Goal: Find specific page/section: Find specific page/section

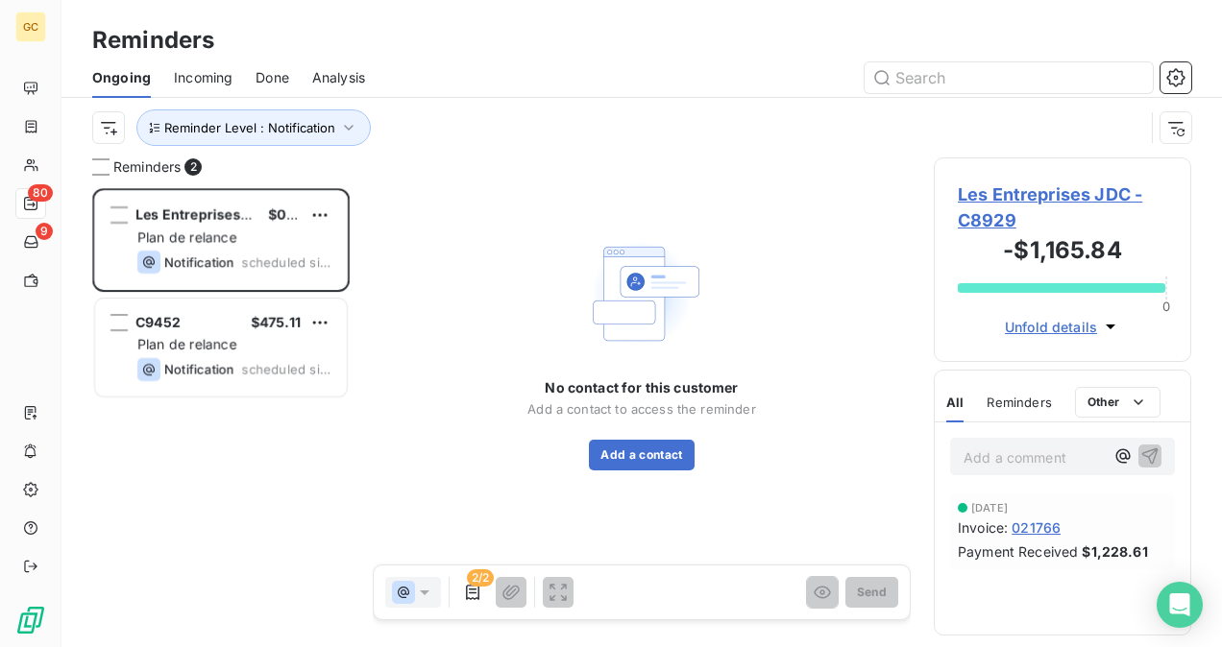
scroll to position [444, 242]
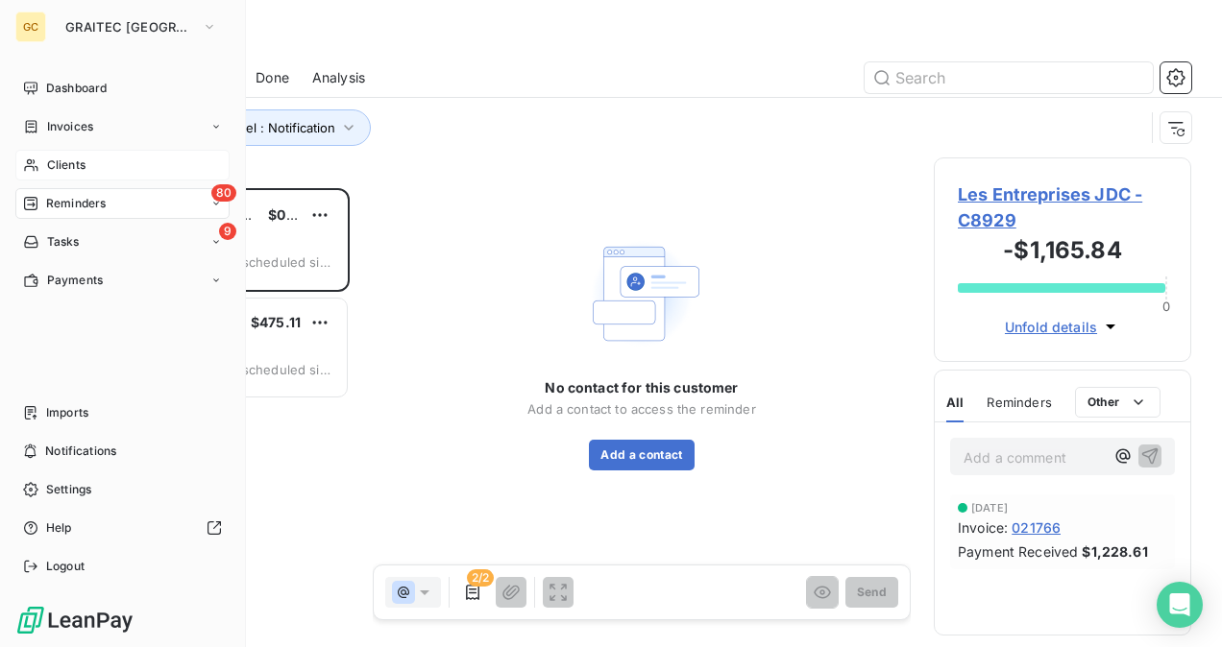
click at [89, 161] on div "Clients" at bounding box center [122, 165] width 214 height 31
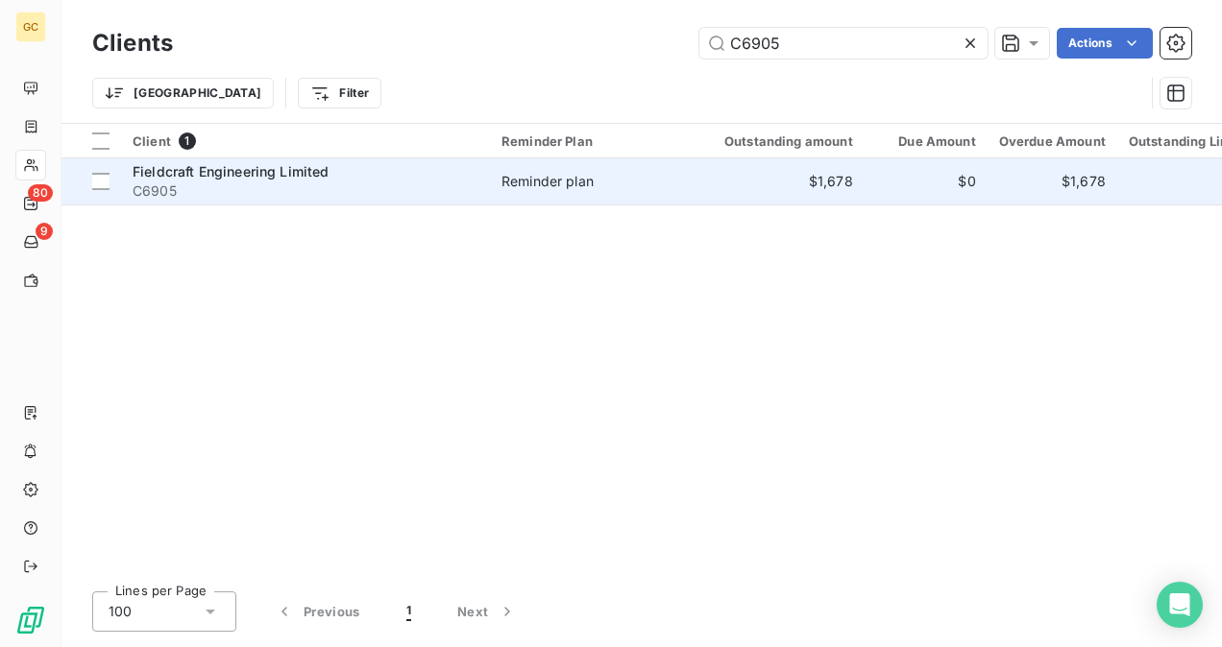
click at [396, 163] on div "Fieldcraft Engineering Limited" at bounding box center [306, 171] width 346 height 19
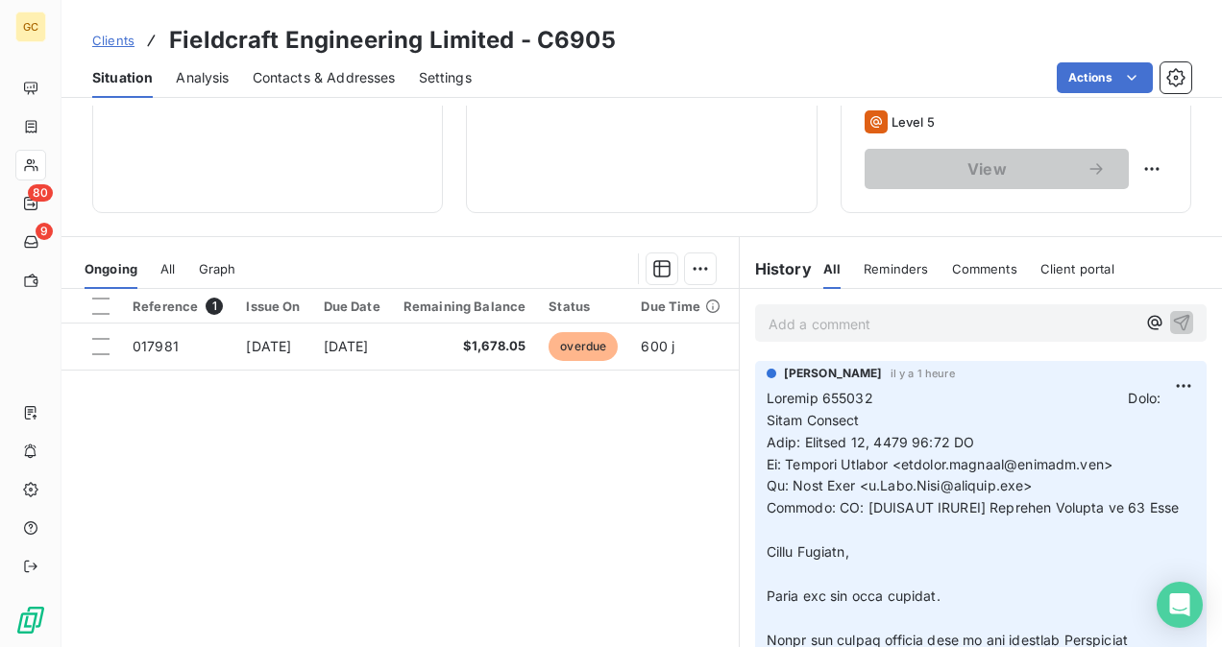
click at [832, 324] on p "Add a comment ﻿" at bounding box center [951, 324] width 367 height 24
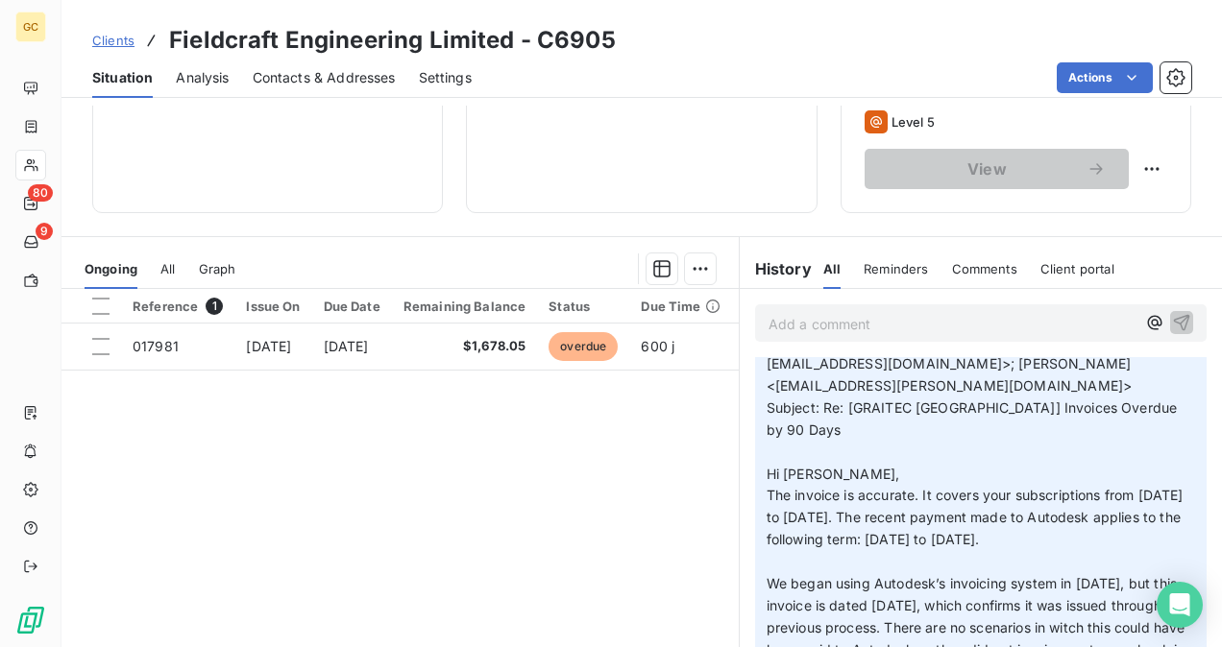
scroll to position [288, 0]
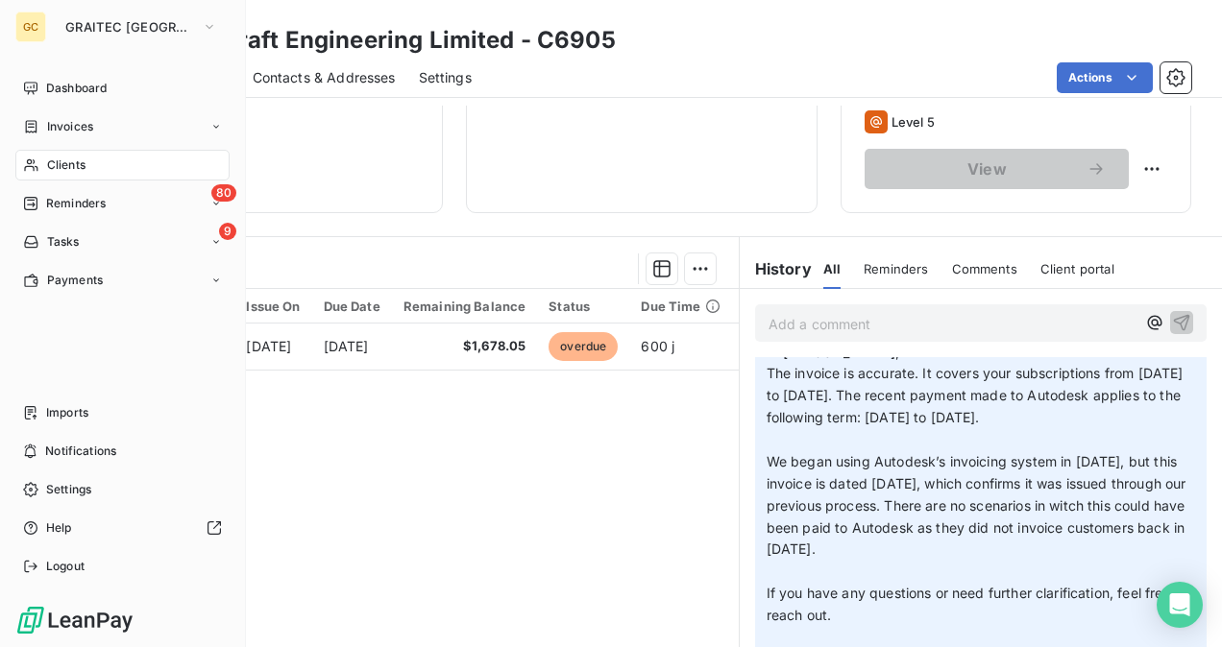
click at [65, 155] on div "Clients" at bounding box center [122, 165] width 214 height 31
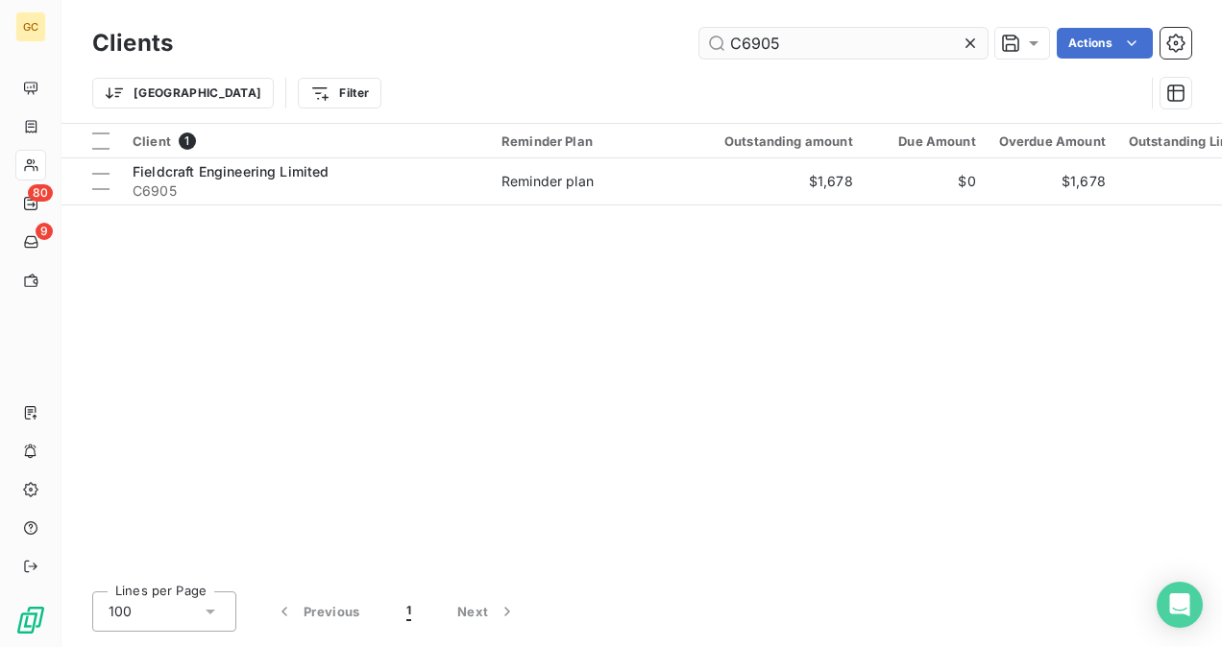
click at [789, 45] on input "C6905" at bounding box center [843, 43] width 288 height 31
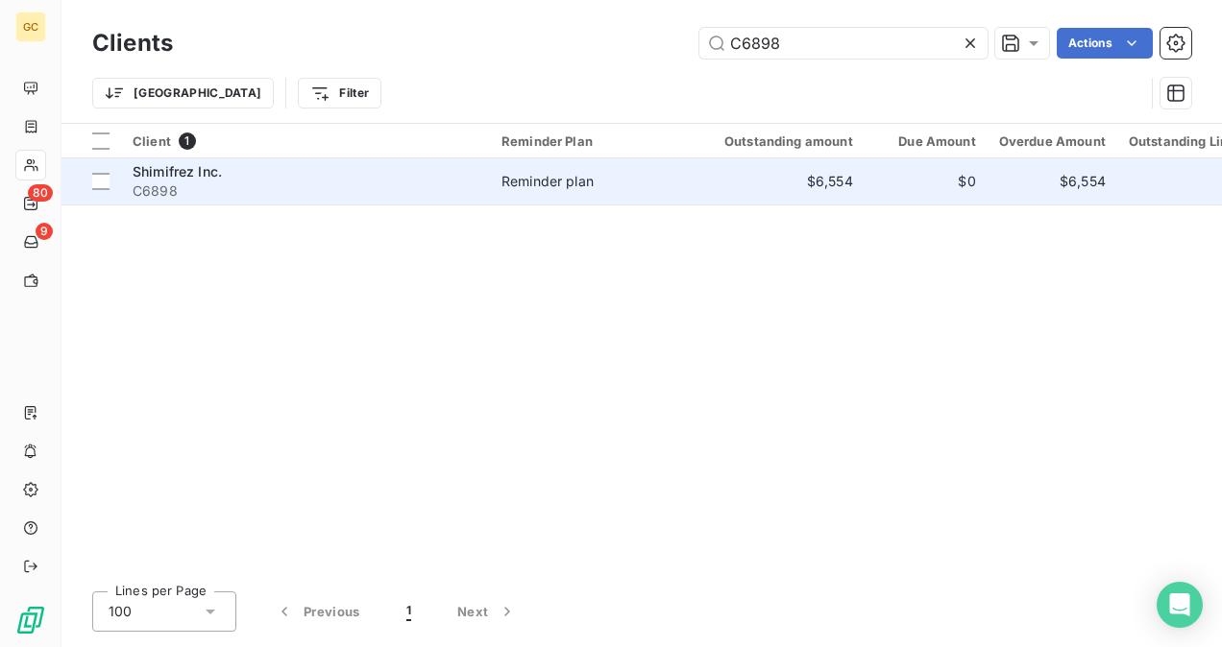
type input "C6898"
click at [321, 192] on span "C6898" at bounding box center [306, 191] width 346 height 19
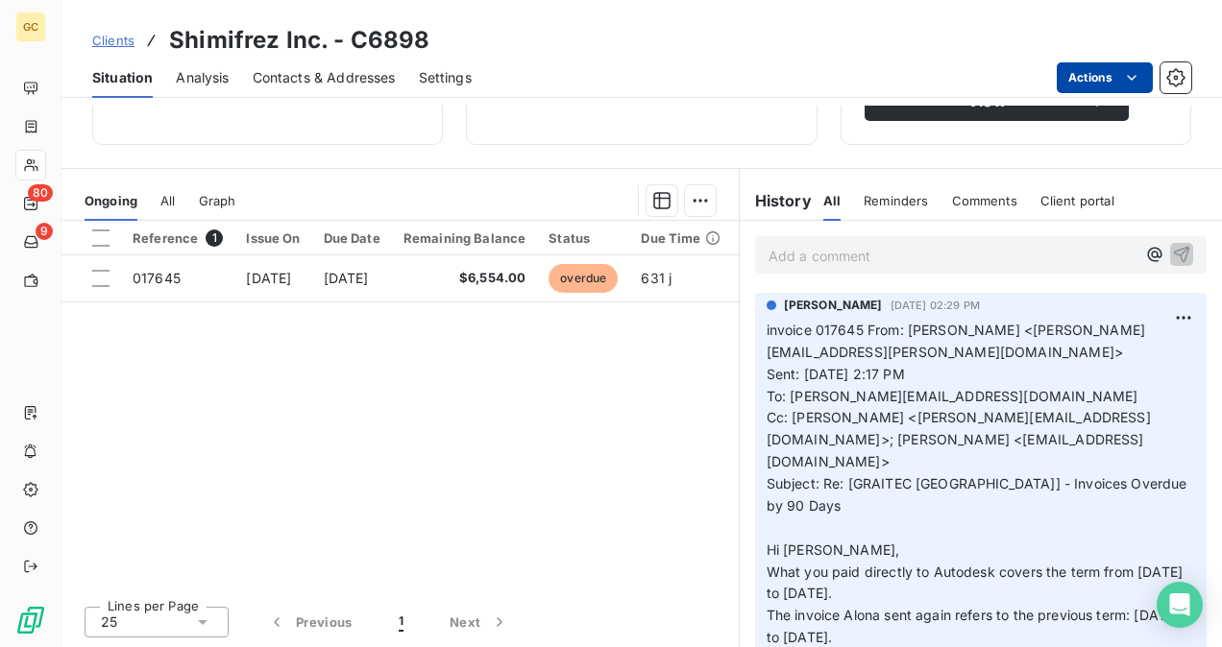
click at [1107, 80] on html "GC 80 9 Clients Shimifrez Inc. - C6898 Situation Analysis Contacts & Addresses …" at bounding box center [611, 323] width 1222 height 647
